Goal: Browse casually: Explore the website without a specific task or goal

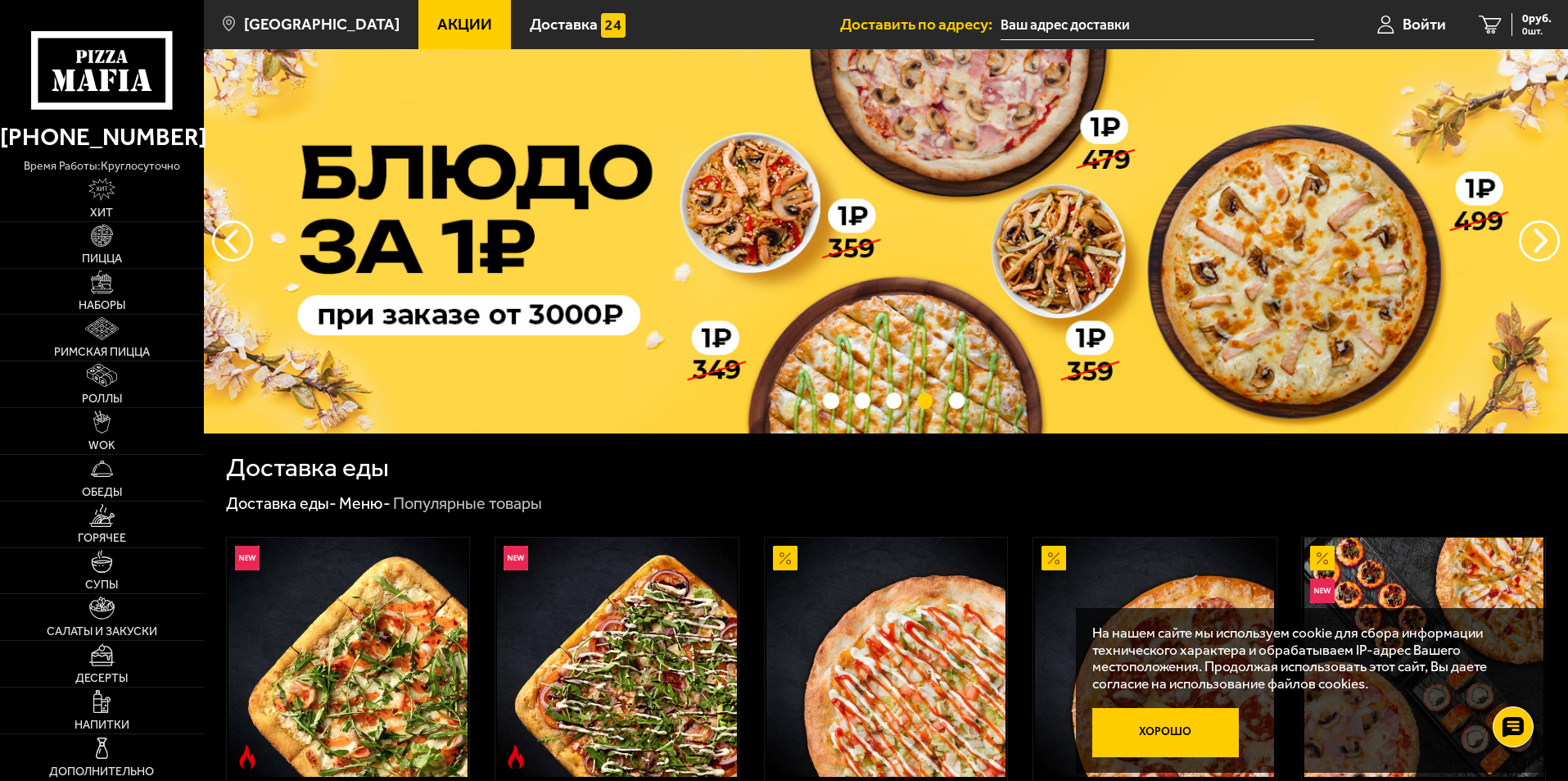
click at [1170, 738] on button "Хорошо" at bounding box center [1166, 733] width 147 height 49
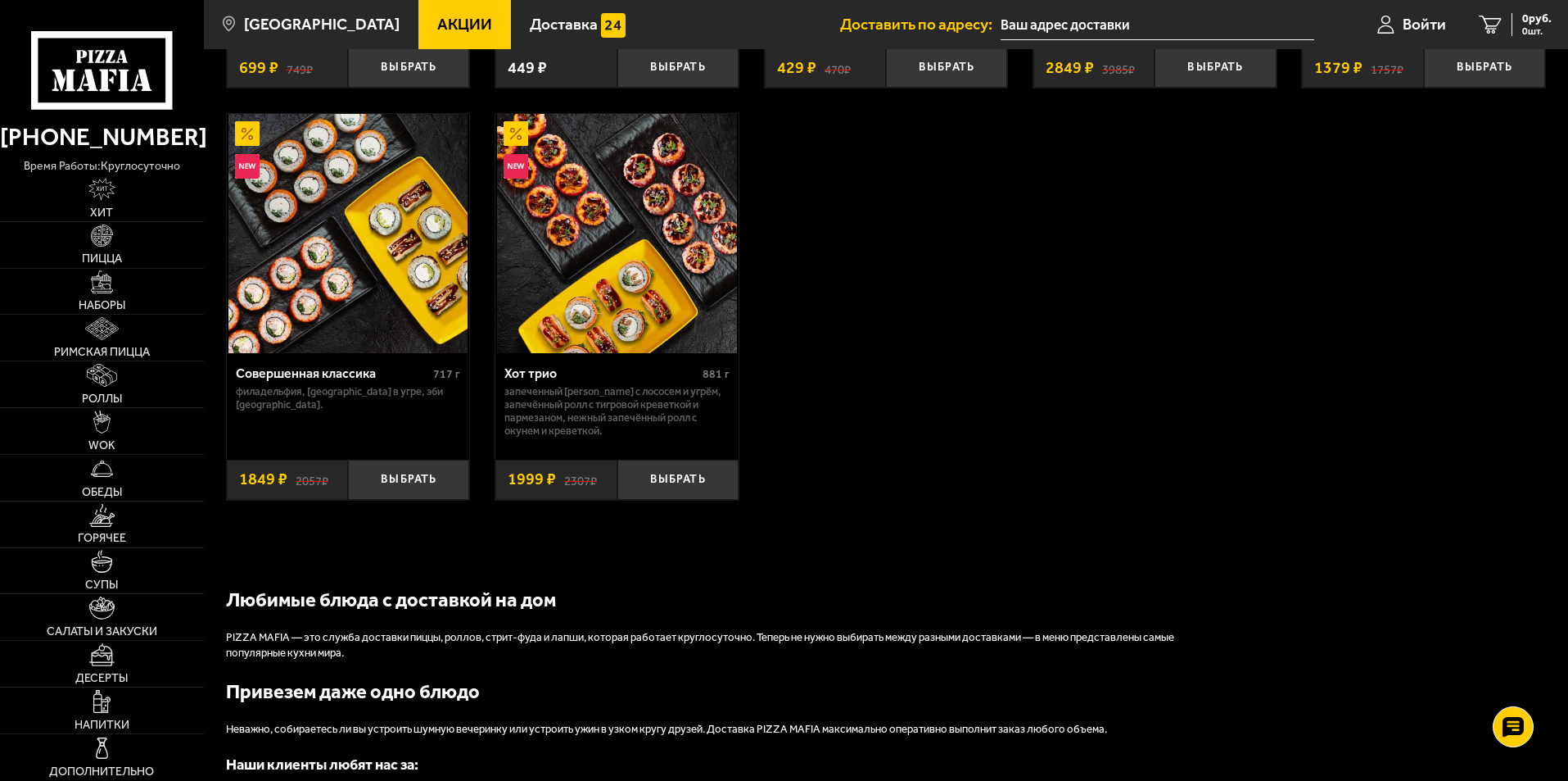
scroll to position [1311, 0]
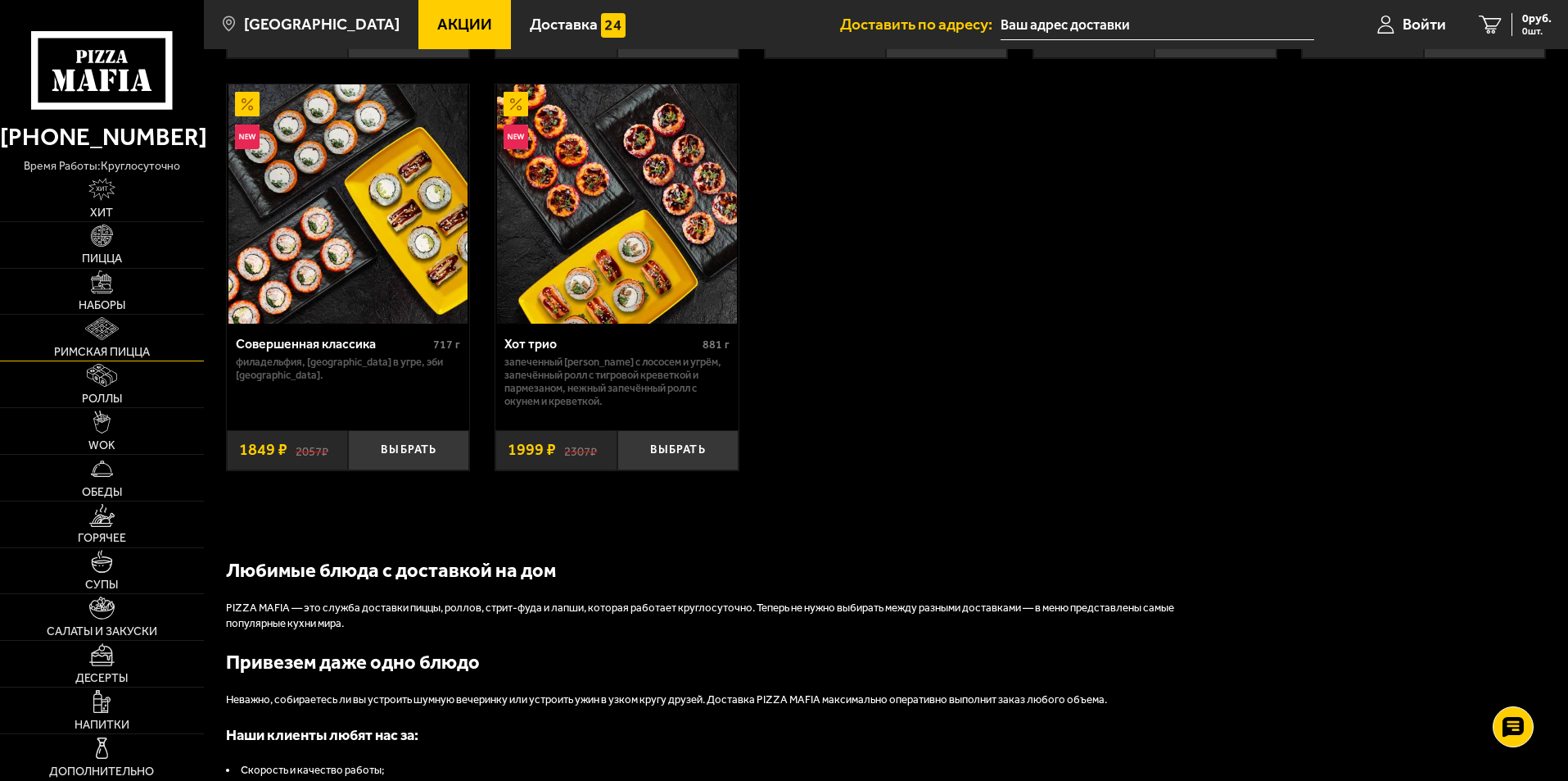
click at [22, 328] on link "Римская пицца" at bounding box center [102, 337] width 204 height 45
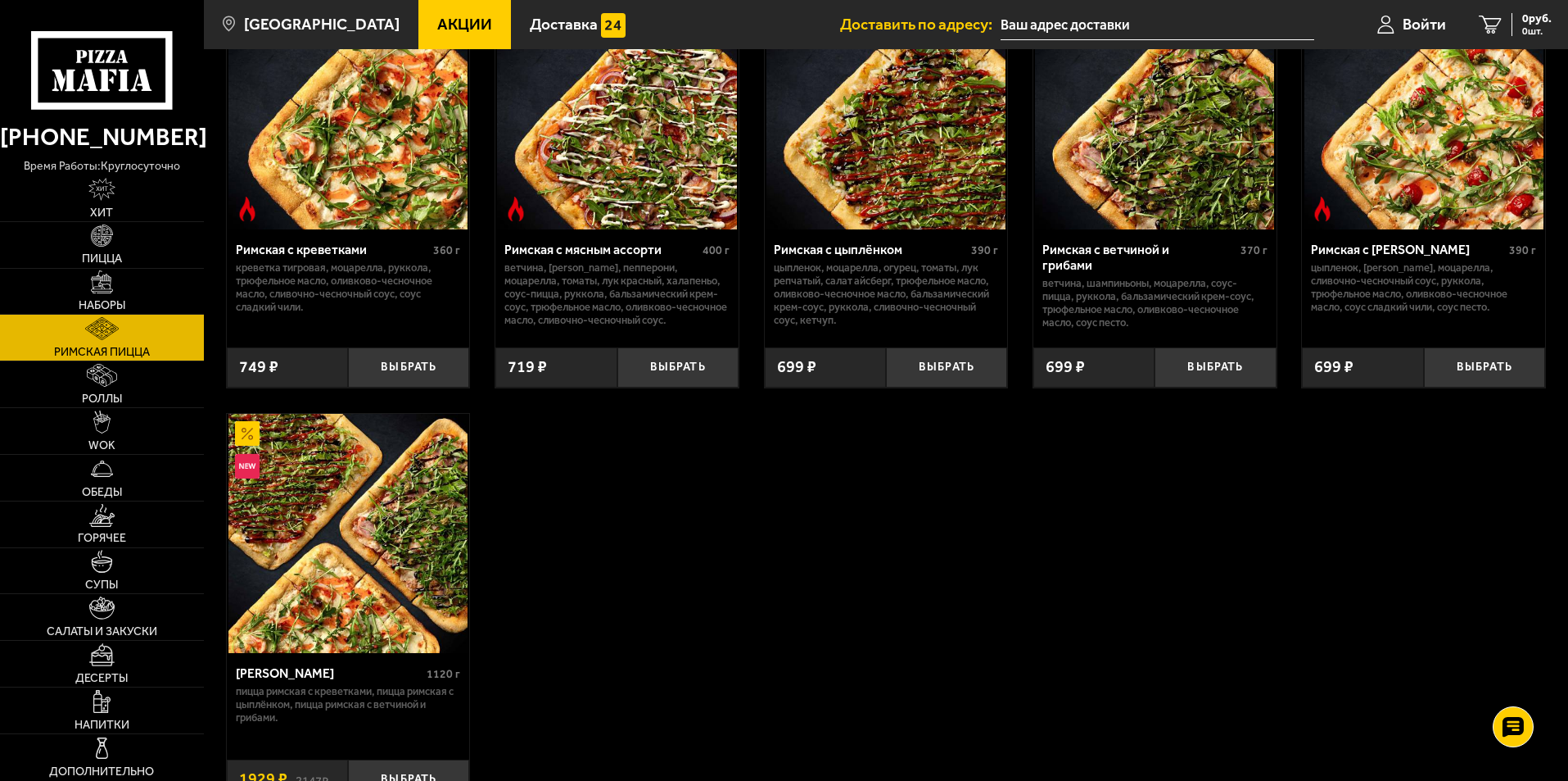
scroll to position [246, 0]
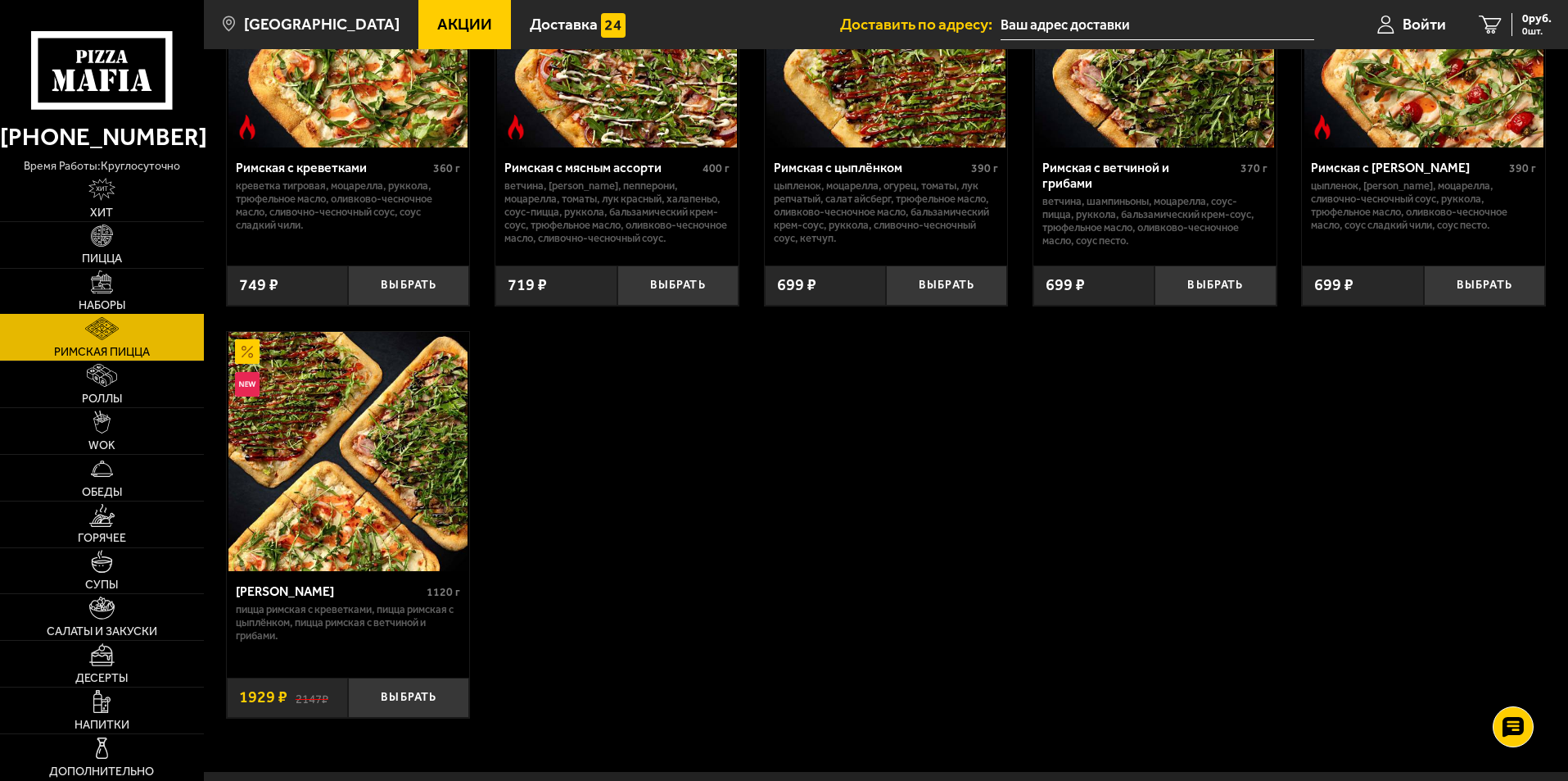
click at [109, 294] on img at bounding box center [102, 282] width 23 height 23
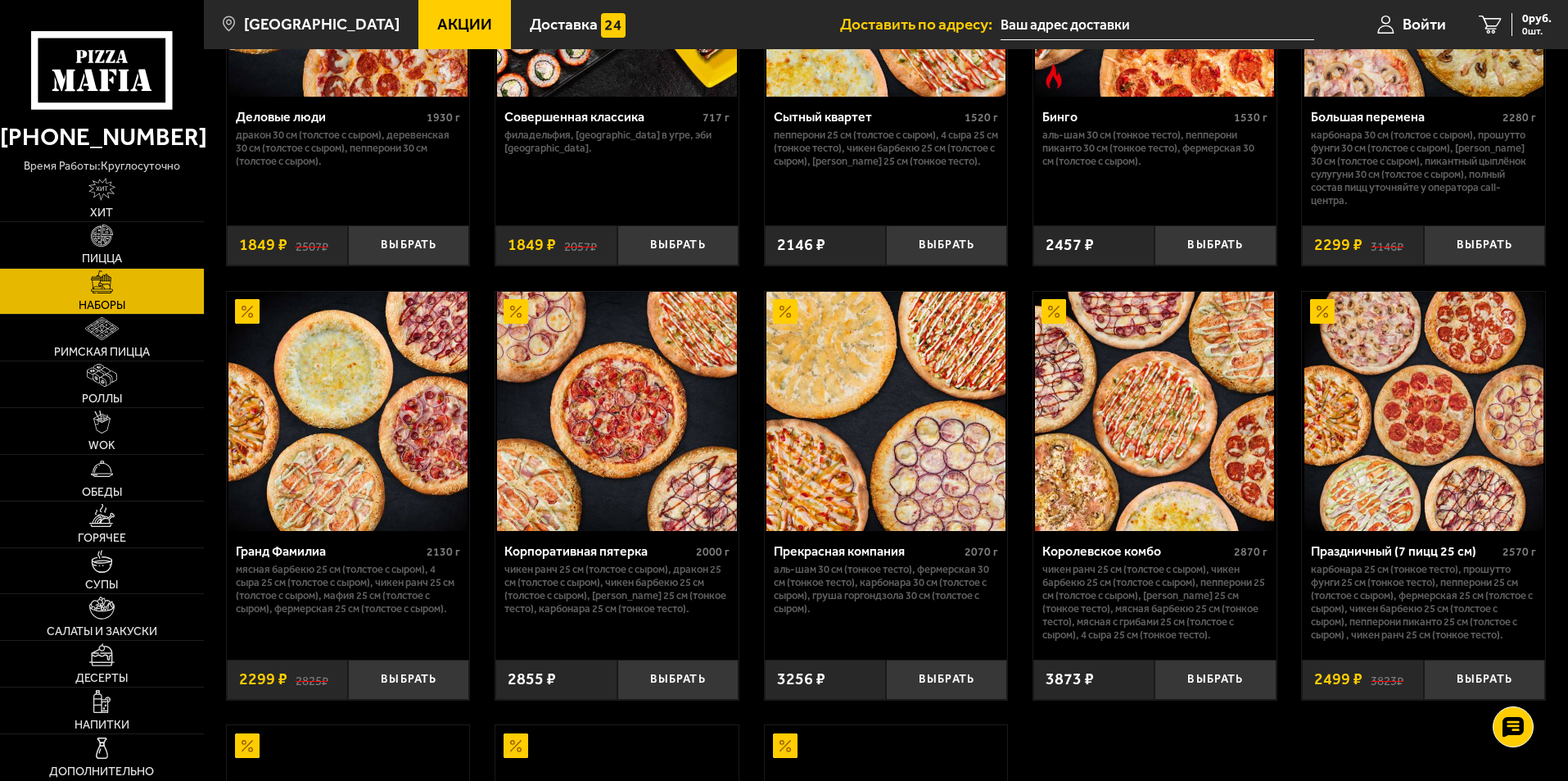
scroll to position [1966, 0]
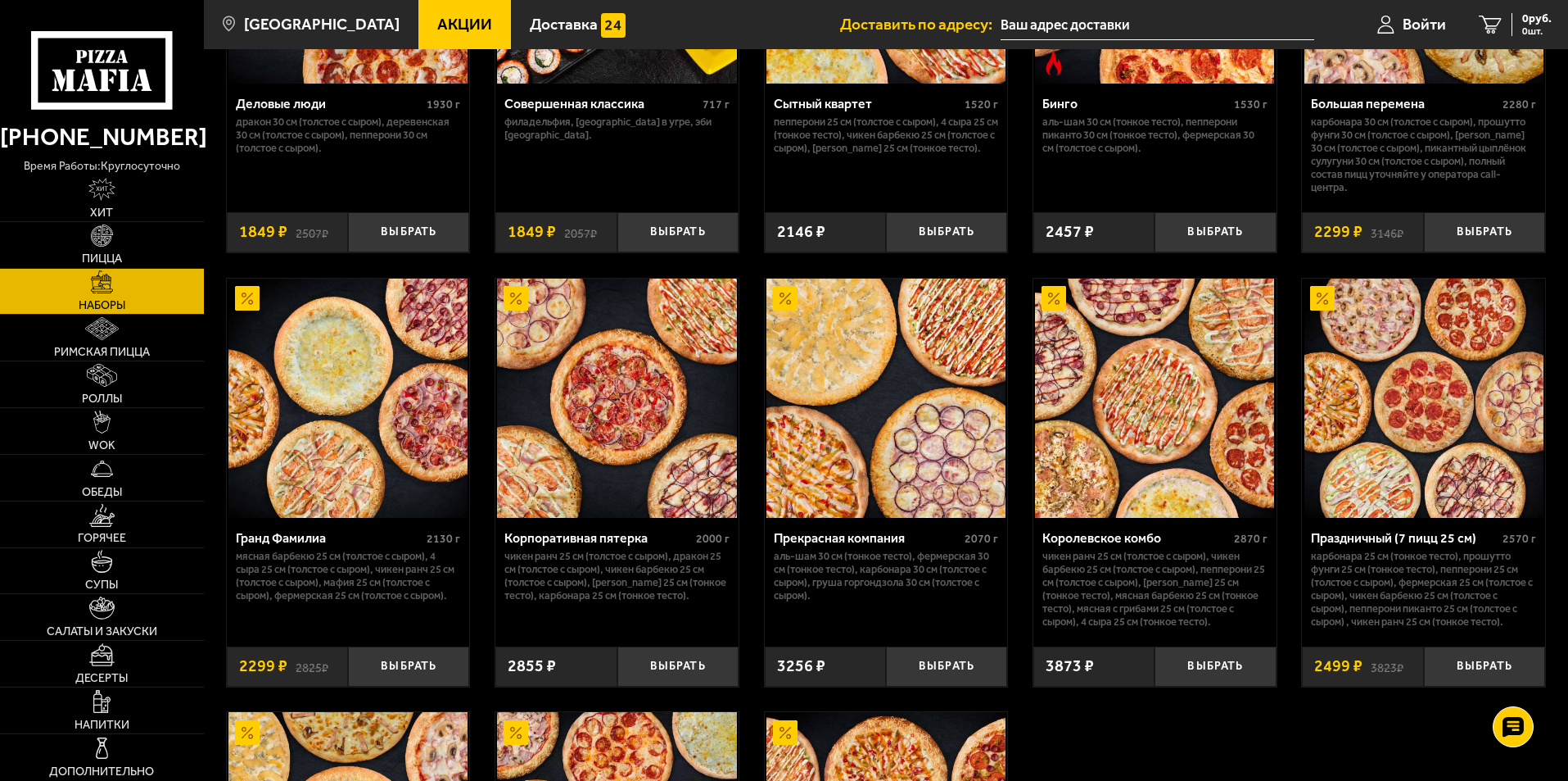
click at [1369, 491] on img at bounding box center [1424, 398] width 239 height 239
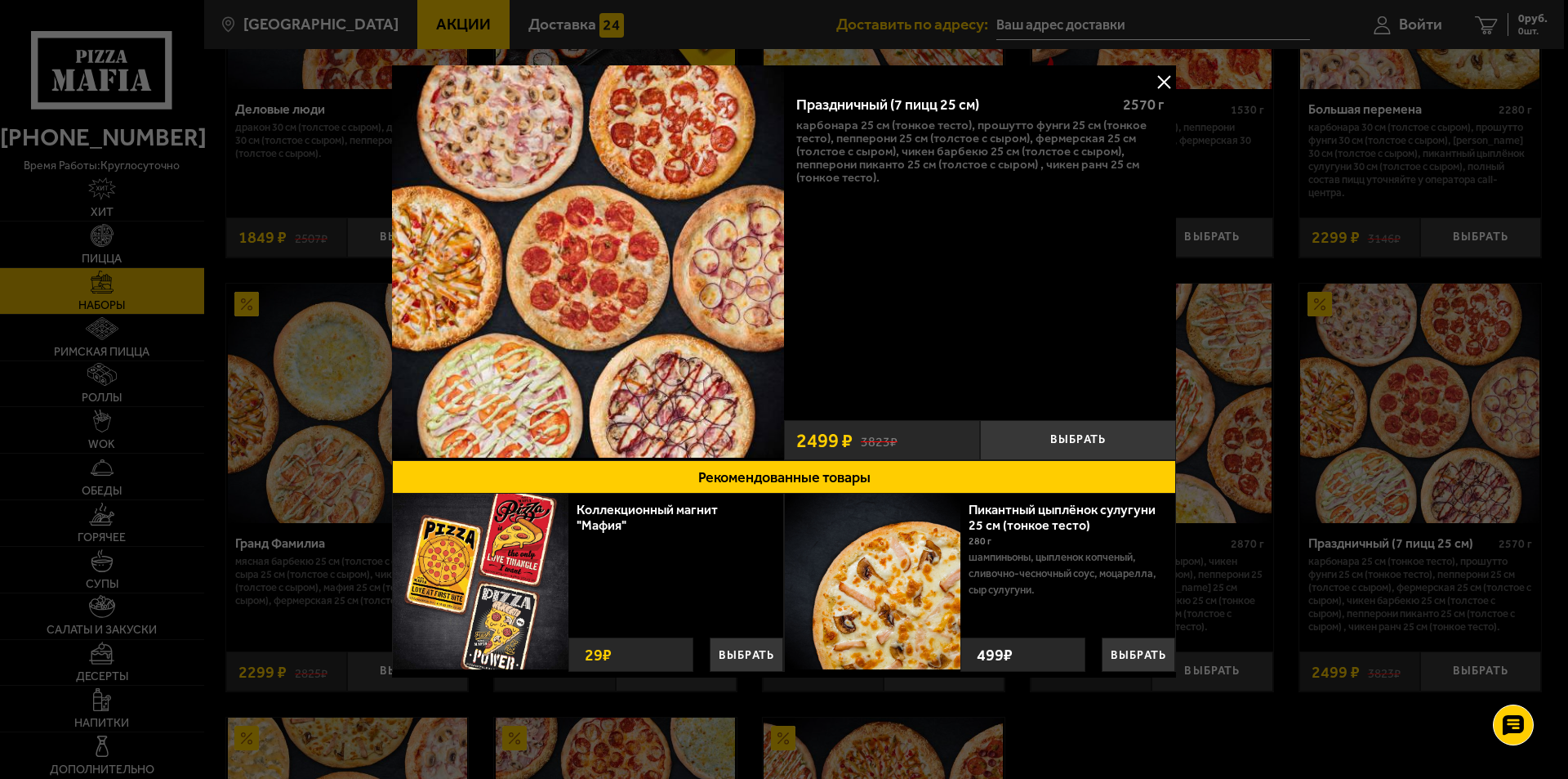
click at [1164, 74] on button at bounding box center [1164, 81] width 25 height 25
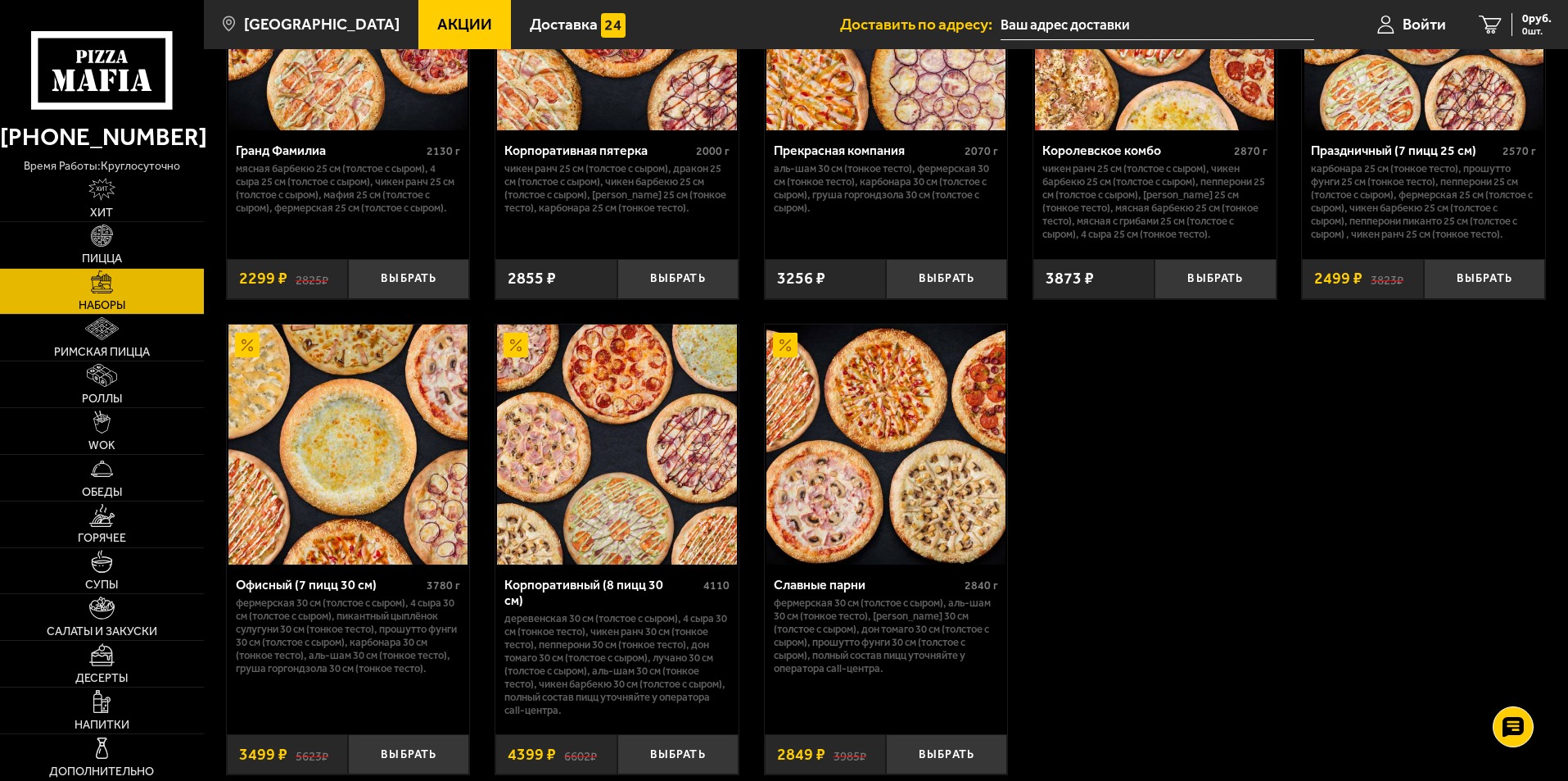
scroll to position [2377, 0]
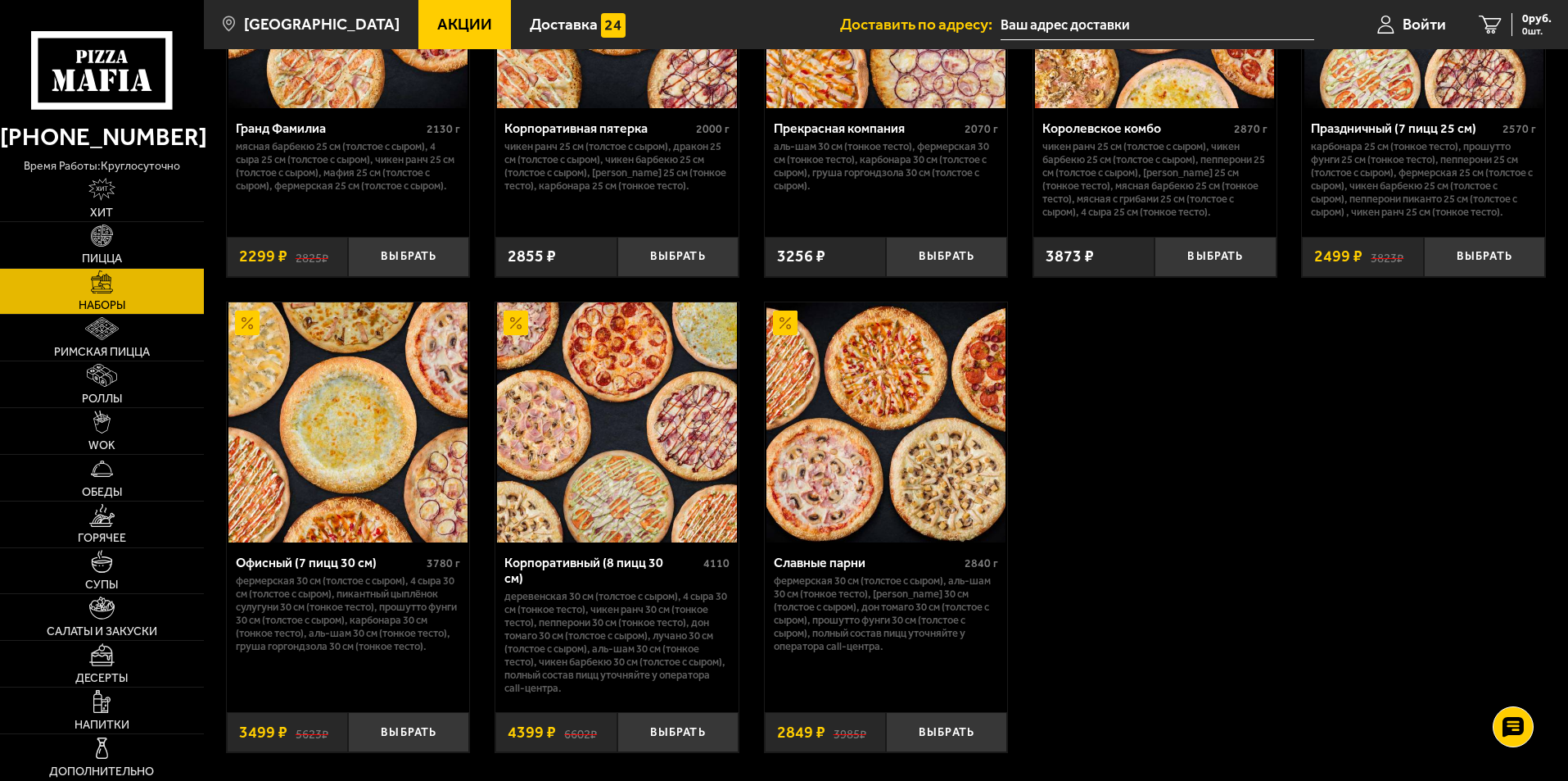
click at [353, 477] on img at bounding box center [348, 422] width 239 height 239
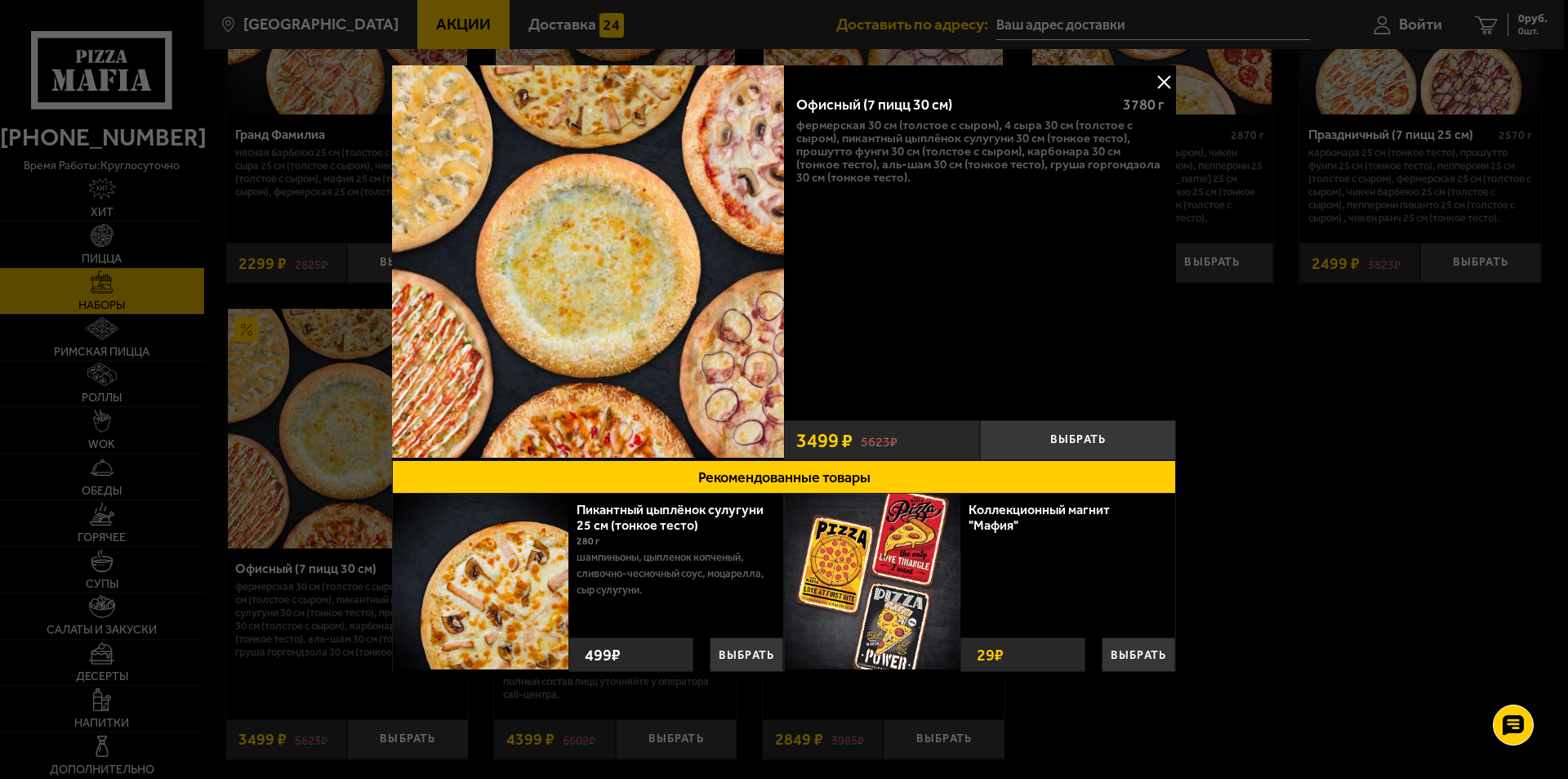
click at [1166, 85] on button at bounding box center [1164, 81] width 25 height 25
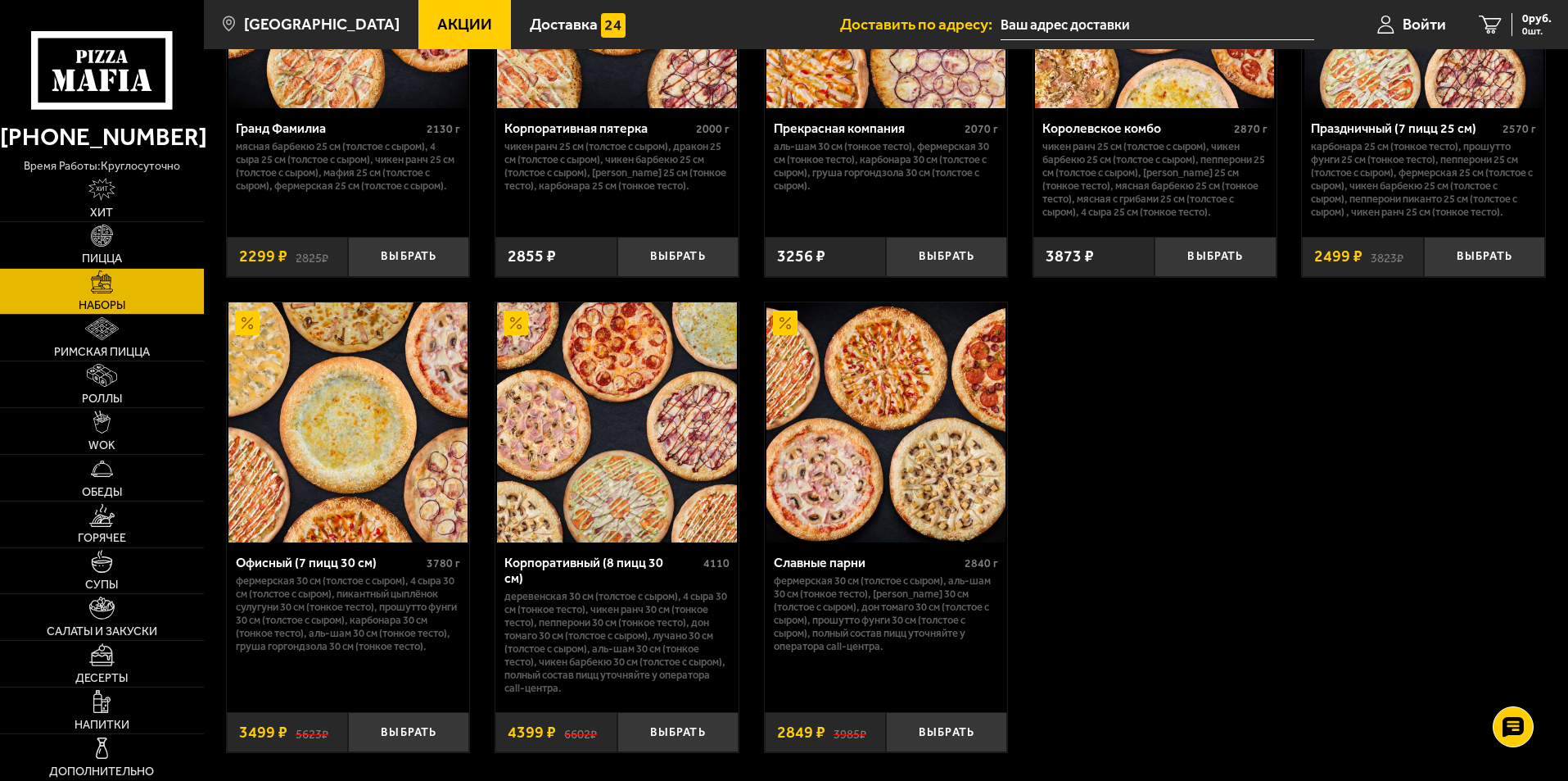
click at [438, 17] on span "Акции" at bounding box center [465, 25] width 55 height 16
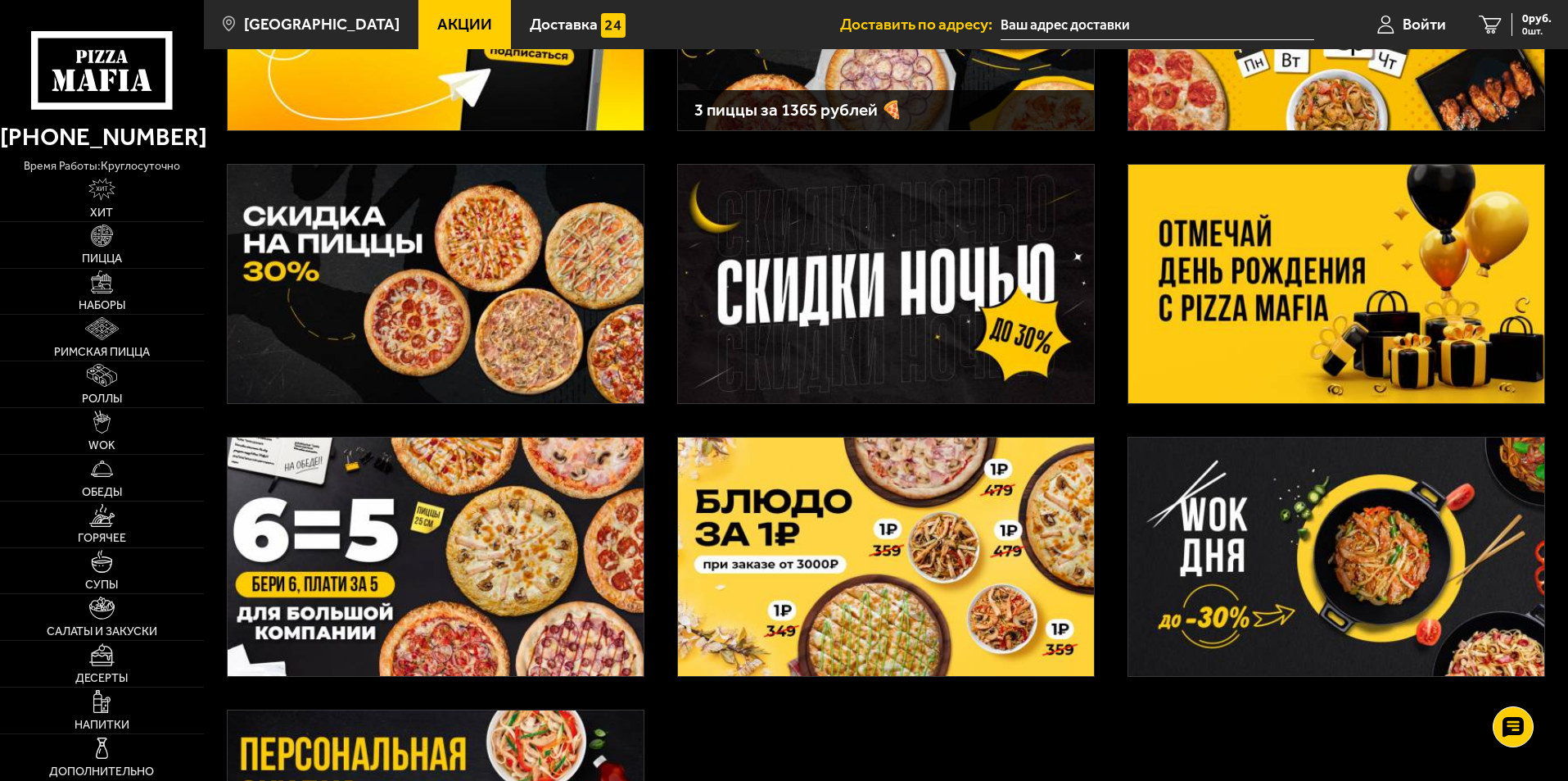
scroll to position [262, 0]
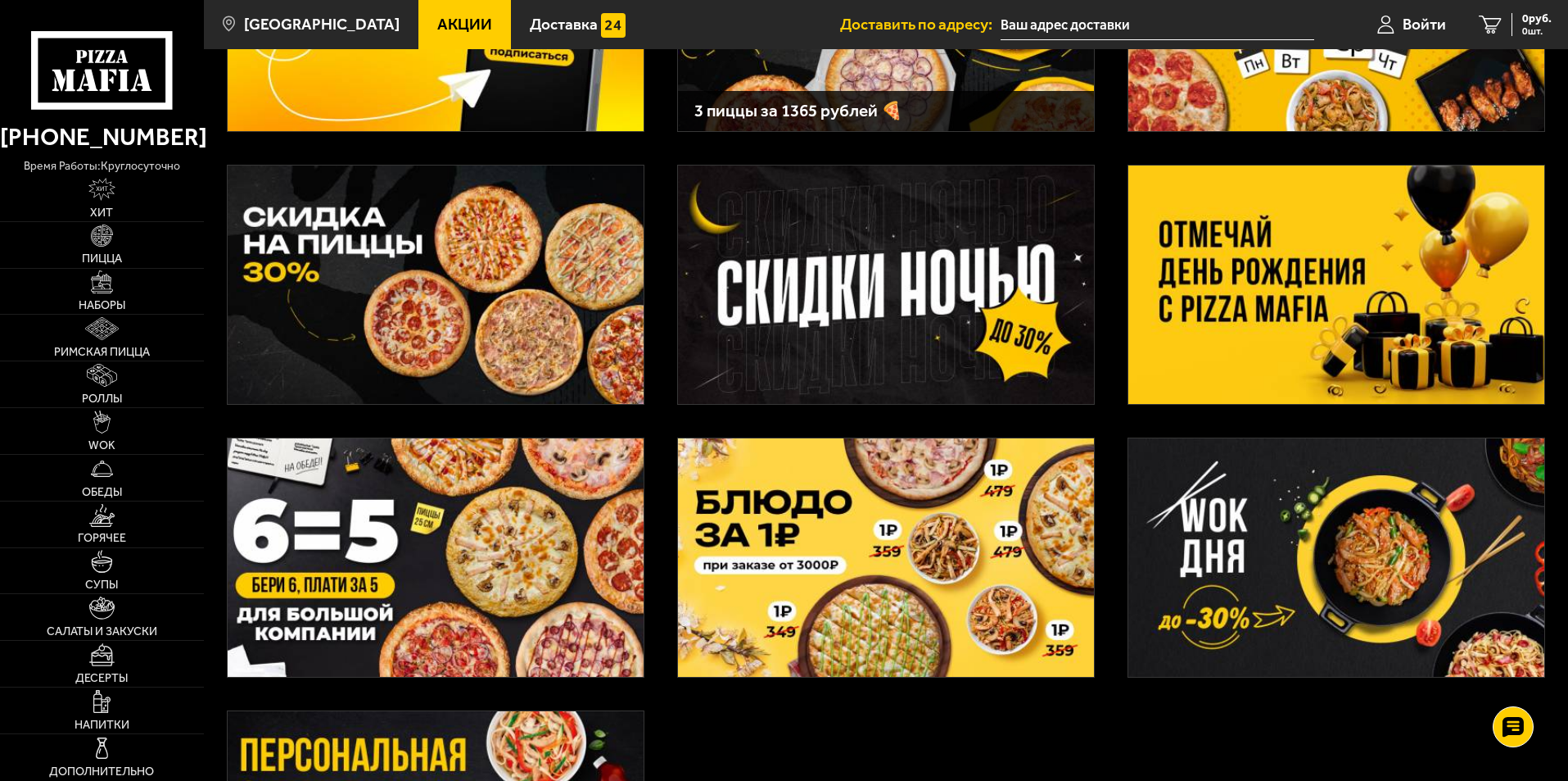
click at [1193, 334] on img at bounding box center [1336, 284] width 416 height 238
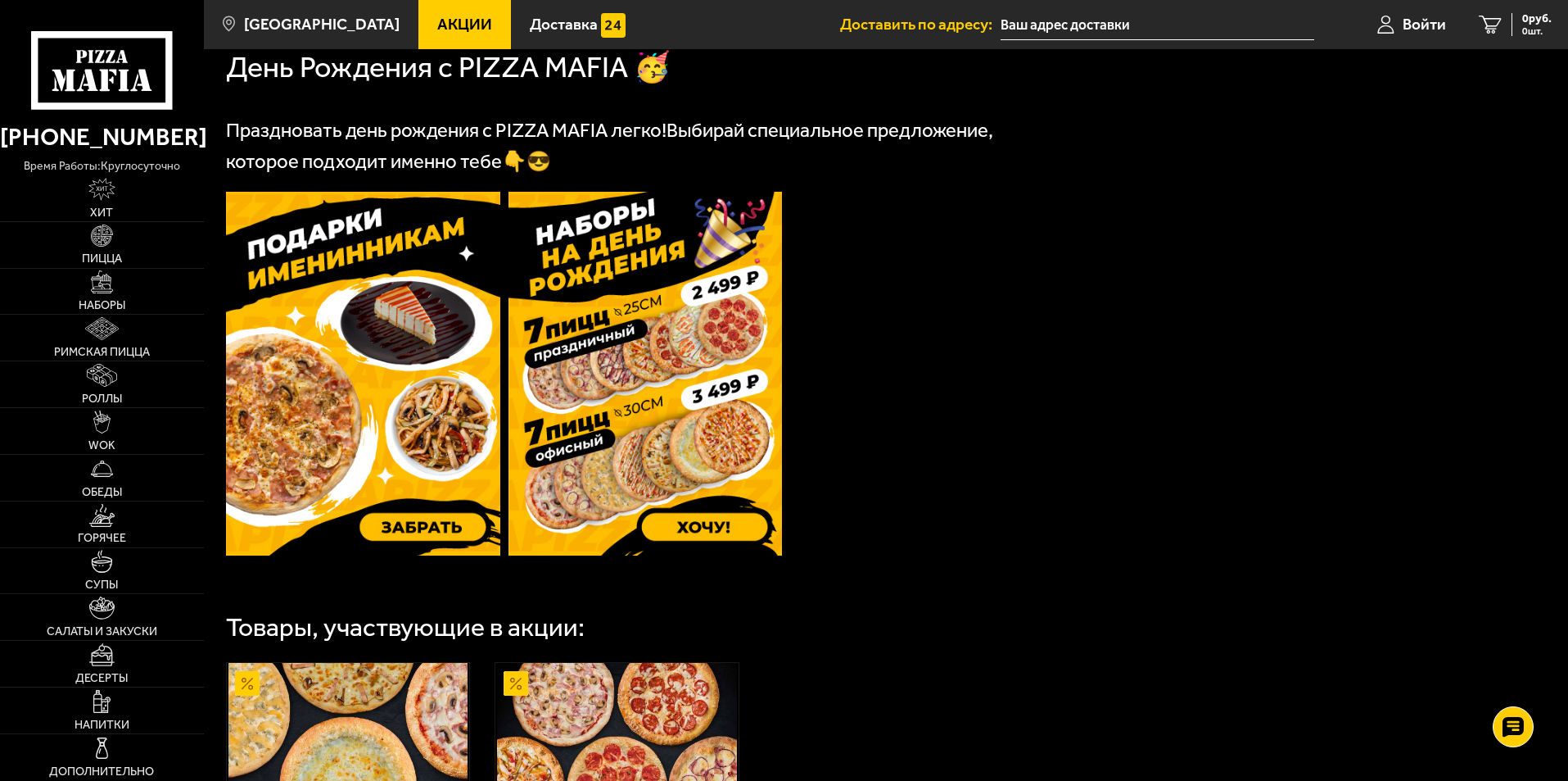
scroll to position [377, 0]
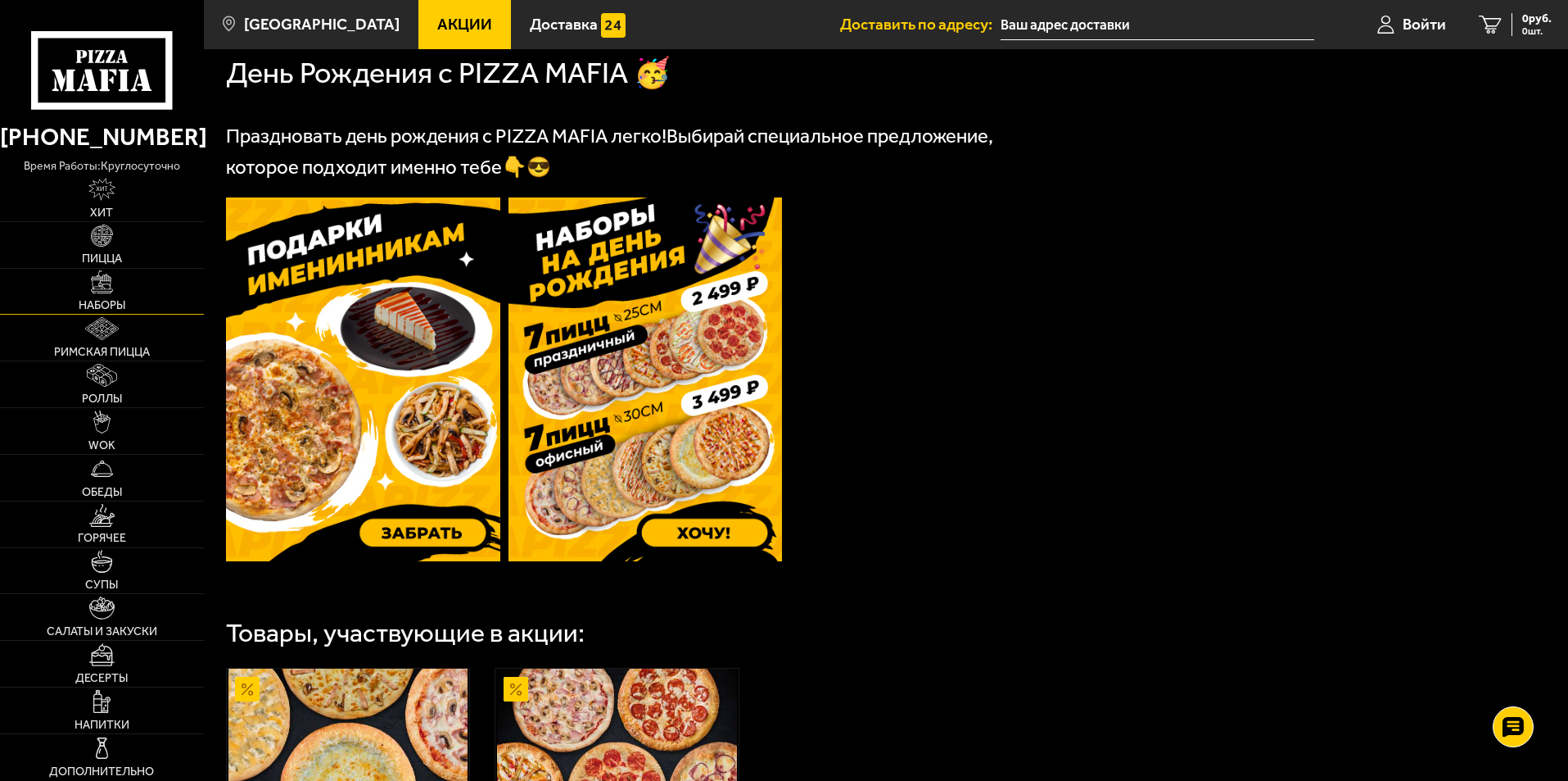
click at [36, 284] on link "Наборы" at bounding box center [102, 292] width 204 height 45
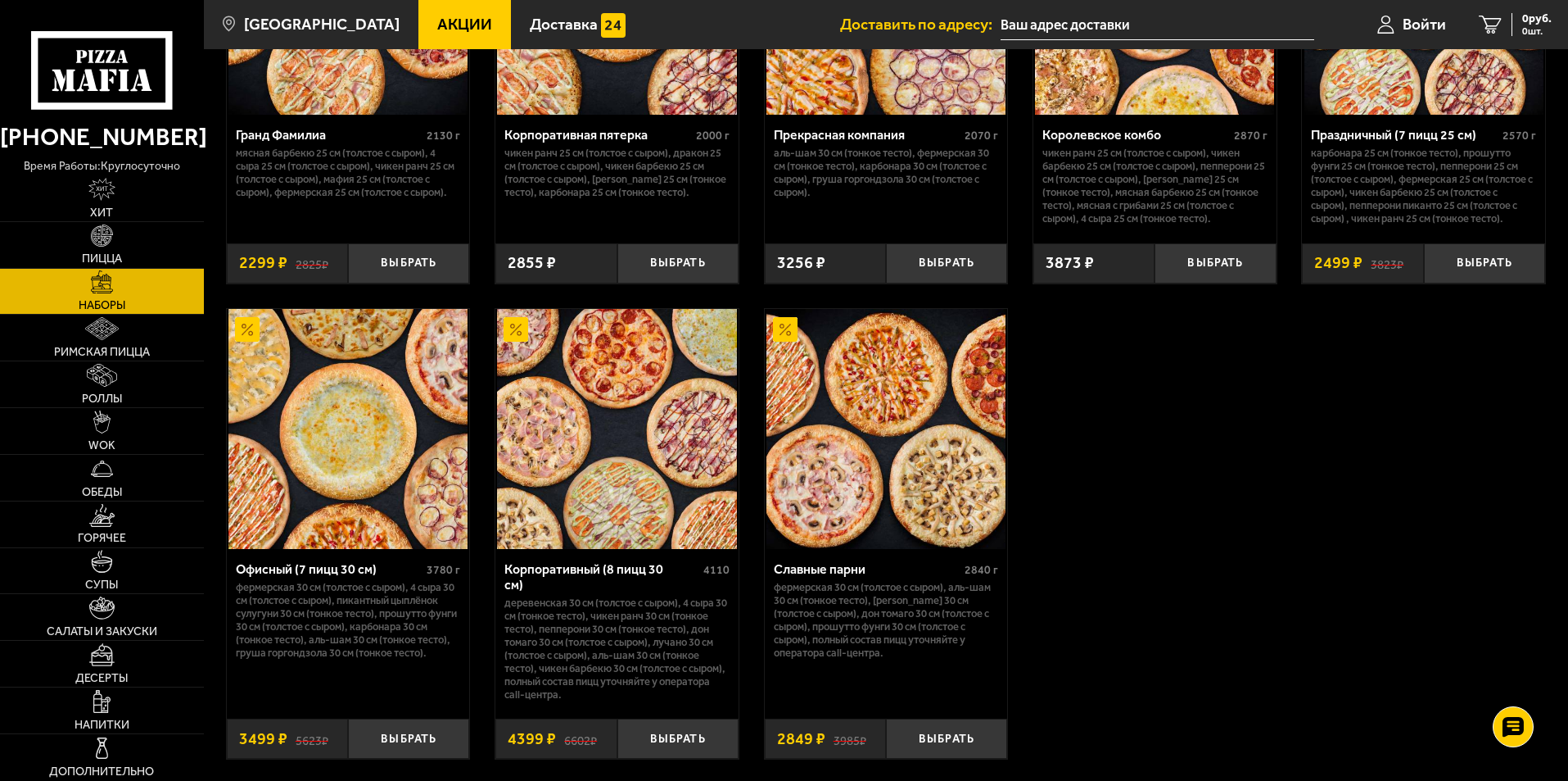
scroll to position [2377, 0]
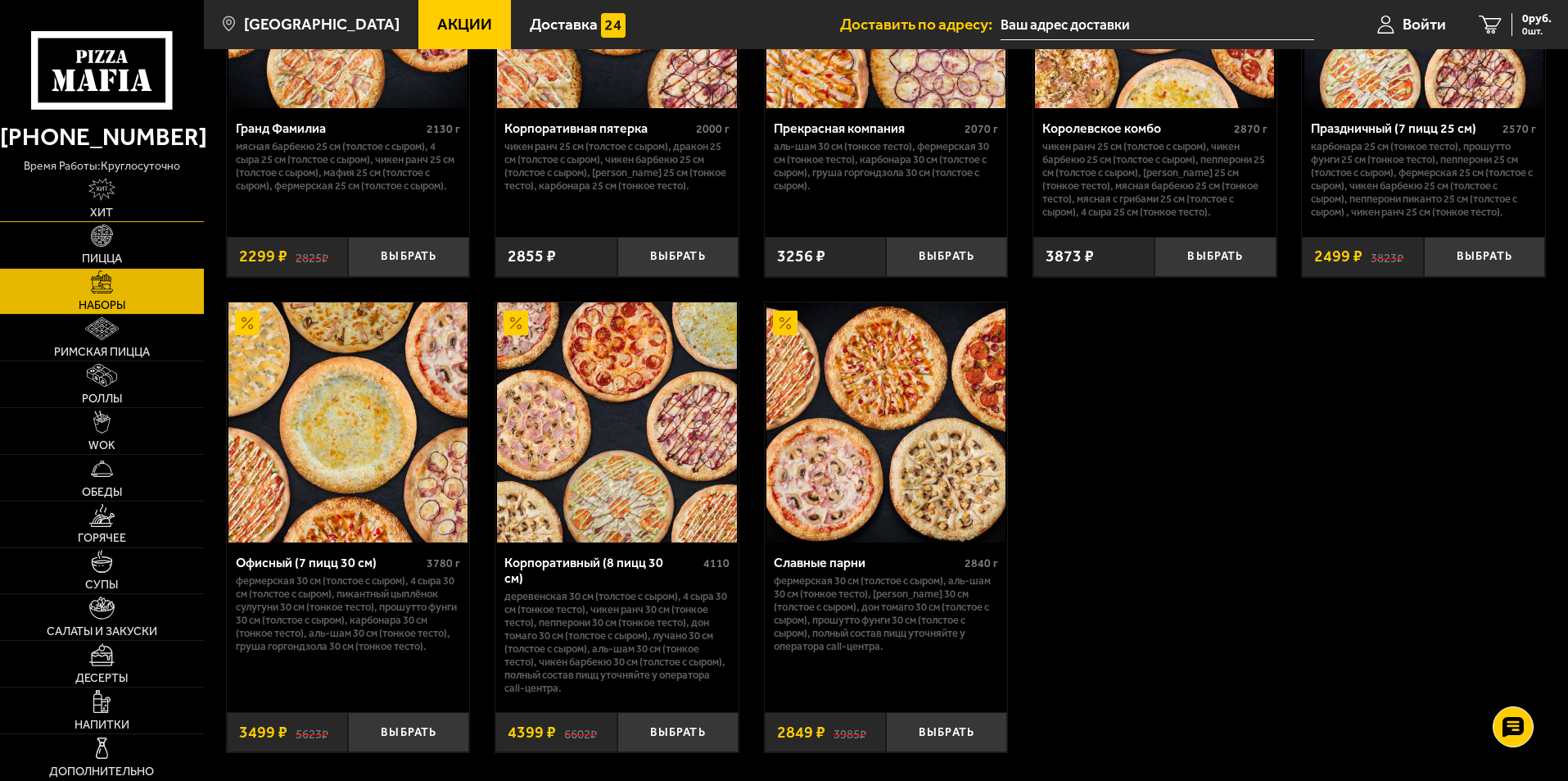
click at [49, 204] on link "Хит" at bounding box center [102, 198] width 204 height 45
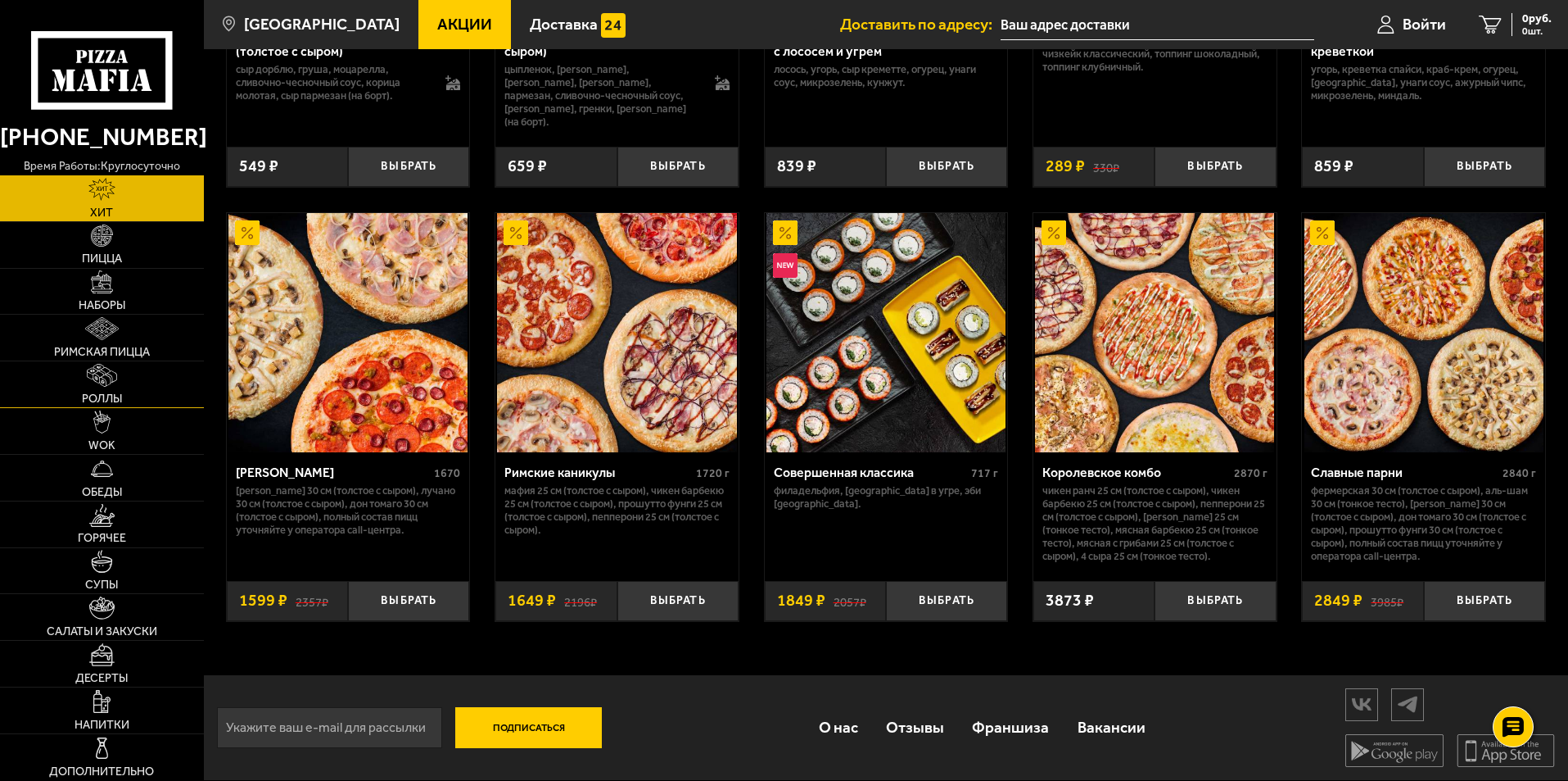
scroll to position [822, 0]
click at [28, 475] on link "Обеды" at bounding box center [102, 477] width 204 height 45
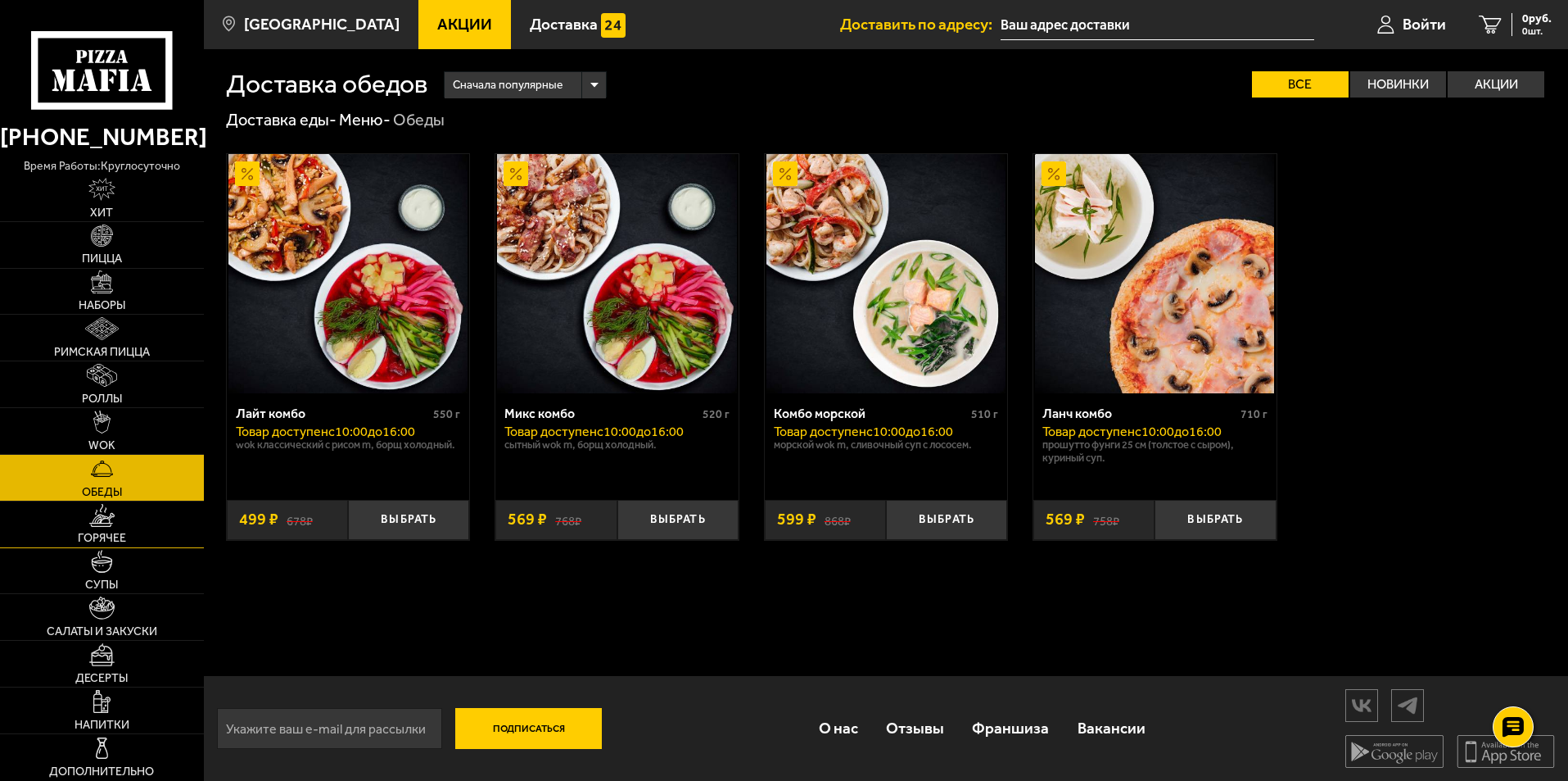
click at [28, 519] on link "Горячее" at bounding box center [102, 524] width 204 height 45
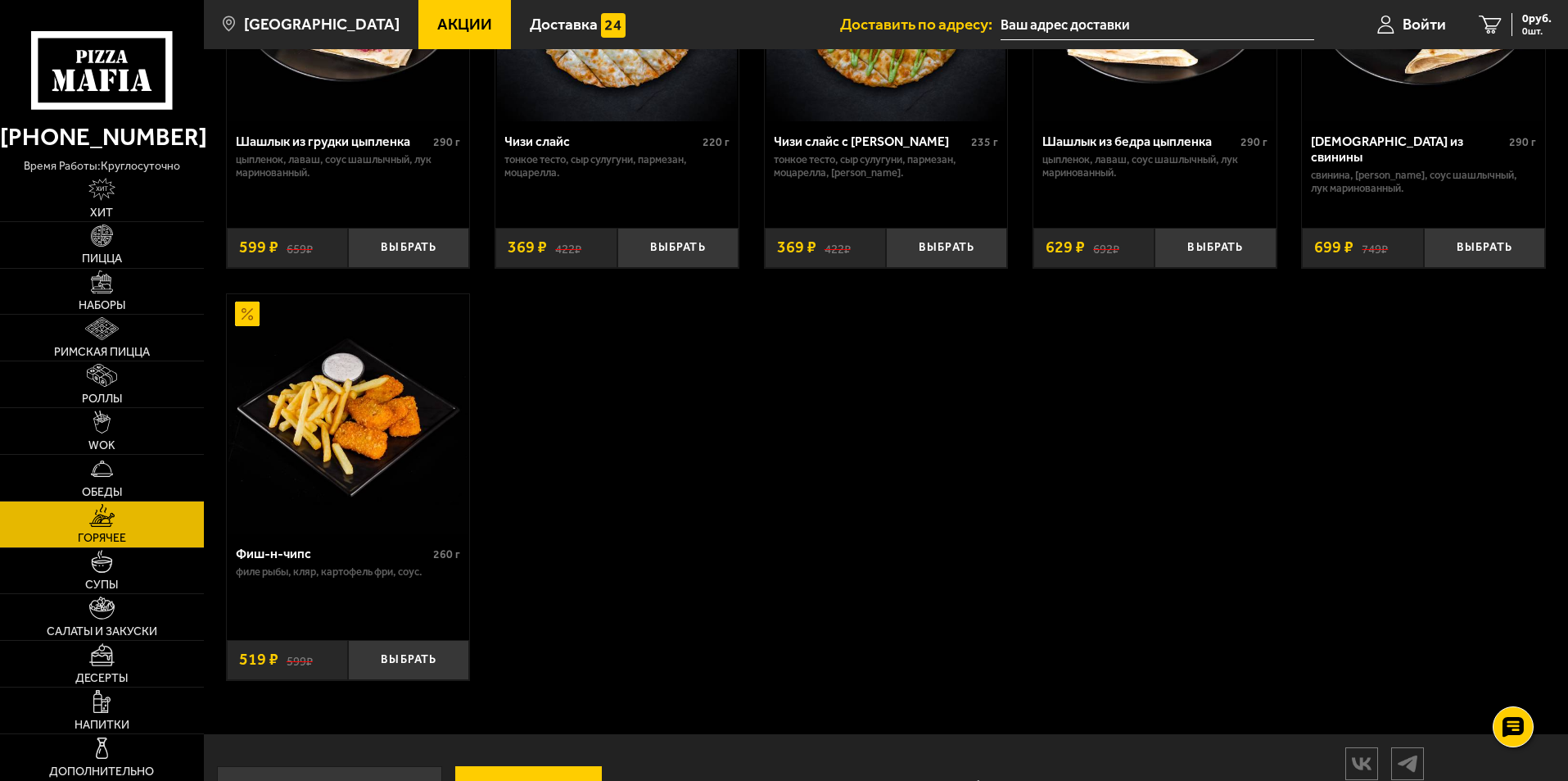
scroll to position [1260, 0]
